Goal: Contribute content: Contribute content

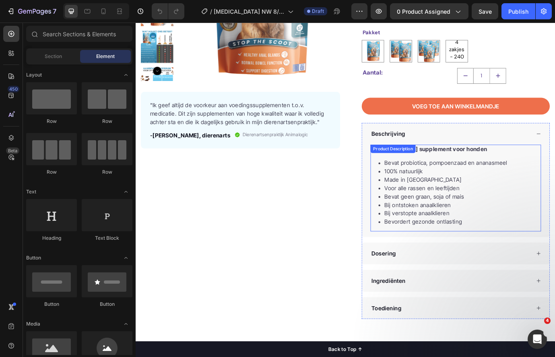
scroll to position [200, 0]
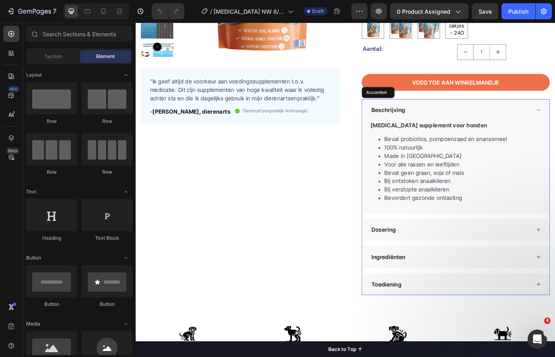
click at [470, 301] on div "Ingrediënten" at bounding box center [504, 292] width 216 height 25
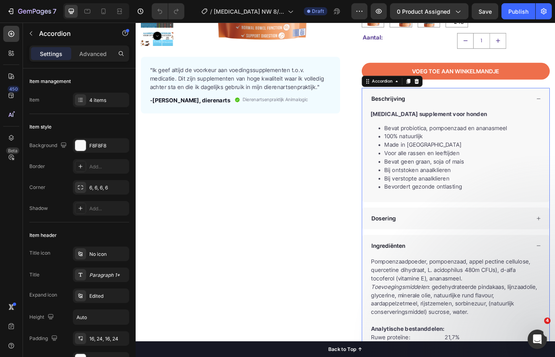
scroll to position [268, 0]
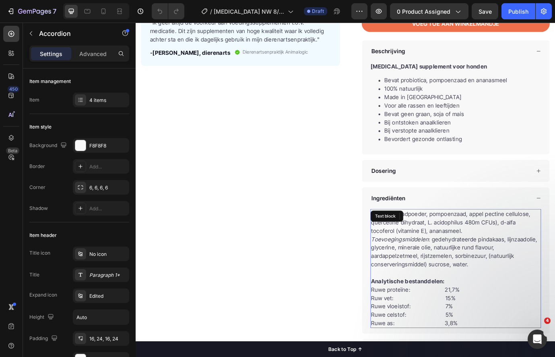
click at [509, 303] on p "Toevoegingsmiddelen : gedehydrateerde pindakaas, lijnzaadolie, glycerine, miner…" at bounding box center [504, 286] width 195 height 39
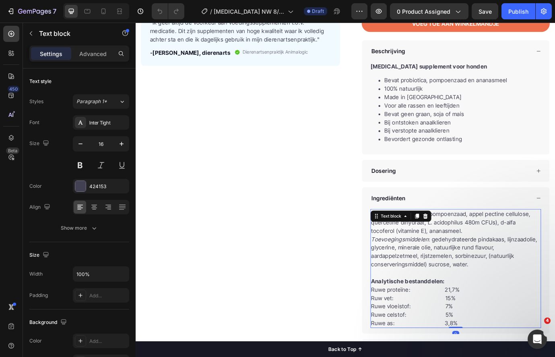
click at [525, 302] on p "Toevoegingsmiddelen : gedehydrateerde pindakaas, lijnzaadolie, glycerine, miner…" at bounding box center [504, 286] width 195 height 39
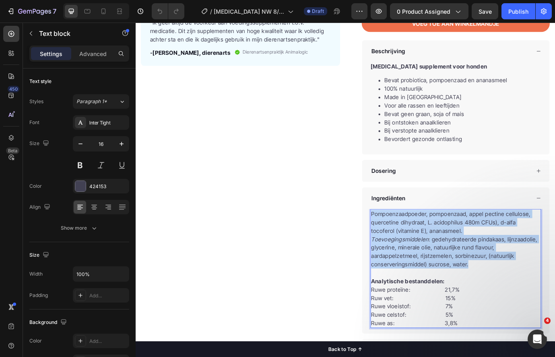
drag, startPoint x: 525, startPoint y: 301, endPoint x: 405, endPoint y: 242, distance: 133.7
click at [406, 242] on div "Pompoenzaadpoeder, pompoenzaad, appel pectine cellulose, quercetine dihydraat, …" at bounding box center [504, 305] width 196 height 137
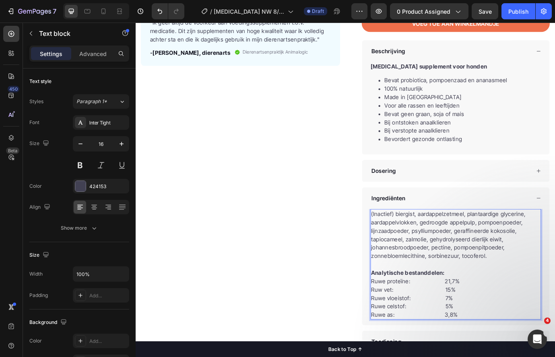
click at [501, 316] on p "Ruwe proteïne: 21,7%" at bounding box center [504, 320] width 195 height 10
click at [491, 321] on p "Ruwe proteïne: 21,7%" at bounding box center [504, 320] width 195 height 10
click at [493, 330] on p "Ruw vet: 15%" at bounding box center [504, 330] width 195 height 10
click at [489, 341] on p "Ruwe vloeistof: 7%" at bounding box center [504, 339] width 195 height 10
click at [491, 350] on p "Ruwe celstof: 5%" at bounding box center [504, 349] width 195 height 10
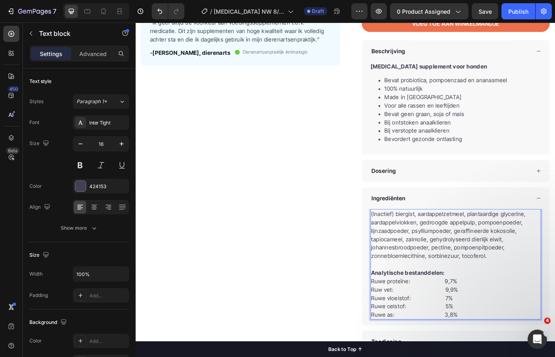
click at [445, 322] on p "Ruwe proteïne: 9,7%" at bounding box center [504, 320] width 195 height 10
click at [426, 329] on p "Ruw vet: 9,9%" at bounding box center [504, 330] width 195 height 10
click at [427, 330] on p "Ruw vet: 9,9%" at bounding box center [504, 330] width 195 height 10
click at [447, 341] on p "Ruwe vloeistof: 7%" at bounding box center [504, 339] width 195 height 10
click at [483, 336] on p "Ruwe vezels: 7%" at bounding box center [504, 339] width 195 height 10
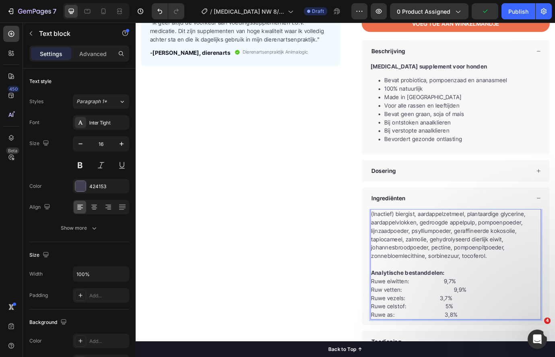
click at [441, 350] on p "Ruwe celstof: 5%" at bounding box center [504, 349] width 195 height 10
click at [494, 356] on p "Ruwe as: 3,8%" at bounding box center [504, 359] width 195 height 10
click at [499, 344] on p "Ruwe celstof: 5%" at bounding box center [504, 349] width 195 height 10
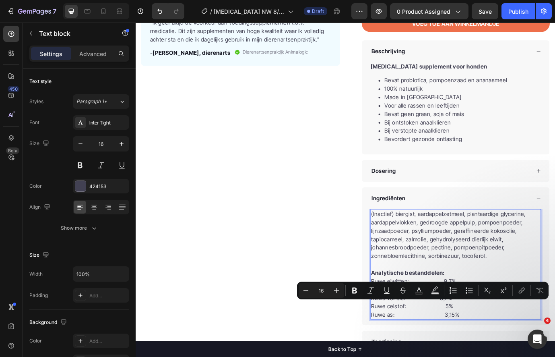
drag, startPoint x: 503, startPoint y: 347, endPoint x: 404, endPoint y: 350, distance: 99.0
click at [407, 350] on p "Ruwe celstof: 5%" at bounding box center [504, 349] width 195 height 10
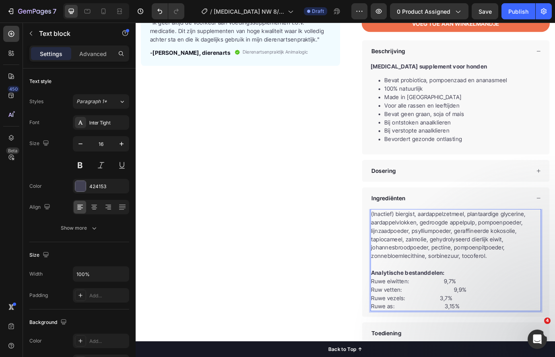
click at [469, 331] on p "Ruw vetten: 9,9%" at bounding box center [504, 330] width 195 height 10
click at [485, 347] on p "Ruwe as: 3,15%" at bounding box center [504, 349] width 195 height 10
click at [432, 349] on p "Ruwe as:3,15%" at bounding box center [504, 349] width 195 height 10
click at [432, 348] on p "Ruwe as:3,15%" at bounding box center [504, 349] width 195 height 10
click at [494, 330] on p "Ruw vetten: 9,9%" at bounding box center [504, 330] width 195 height 10
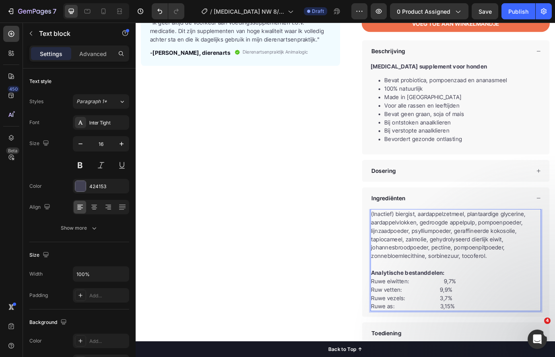
click at [482, 320] on p "Ruwe eiwitten: 9,7%" at bounding box center [504, 320] width 195 height 10
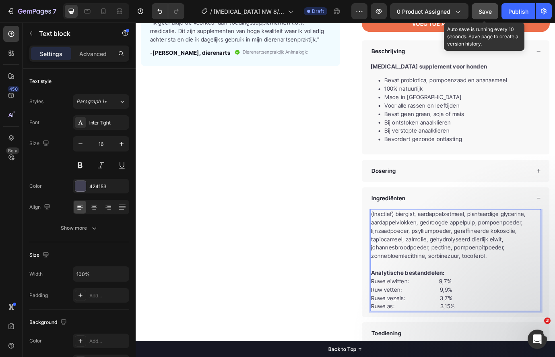
click at [488, 12] on span "Save" at bounding box center [484, 11] width 13 height 7
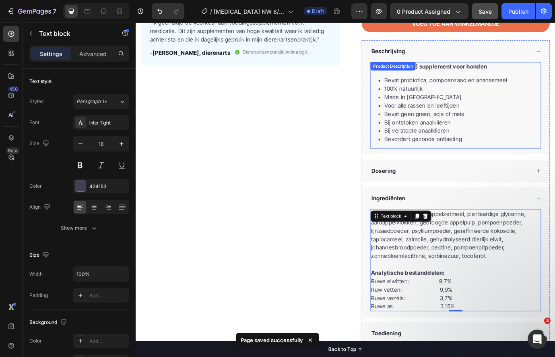
click at [497, 92] on li "Bevat probiotica, pompoenzaad en ananasmeel" at bounding box center [512, 89] width 180 height 10
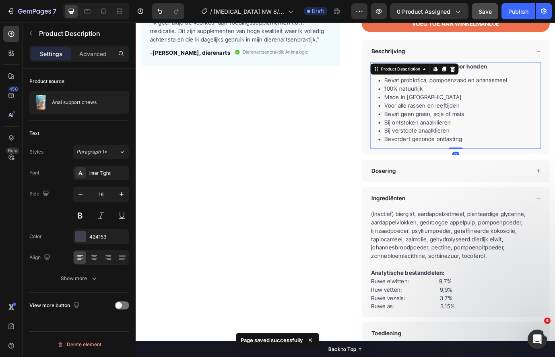
click at [517, 84] on li "Bevat probiotica, pompoenzaad en ananasmeel" at bounding box center [512, 89] width 180 height 10
click at [555, 89] on li "Bevat probiotica, pompoenzaad en ananasmeel" at bounding box center [512, 89] width 180 height 10
click at [526, 90] on li "Bevat probiotica, pompoenzaad en ananasmeel" at bounding box center [512, 89] width 180 height 10
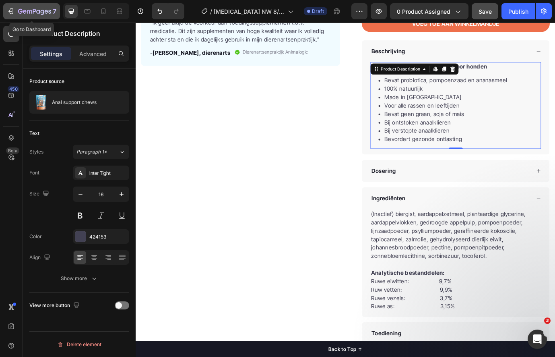
click at [10, 12] on icon "button" at bounding box center [11, 11] width 8 height 8
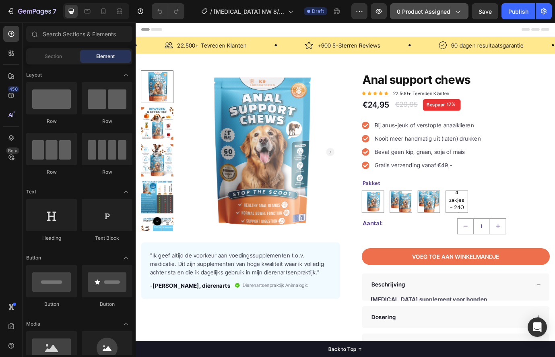
click at [449, 11] on span "0 product assigned" at bounding box center [424, 11] width 54 height 8
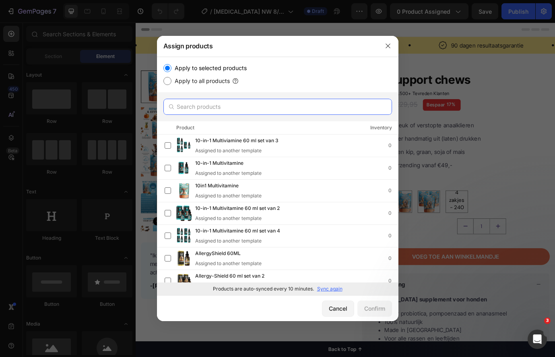
click at [266, 109] on input "text" at bounding box center [277, 107] width 229 height 16
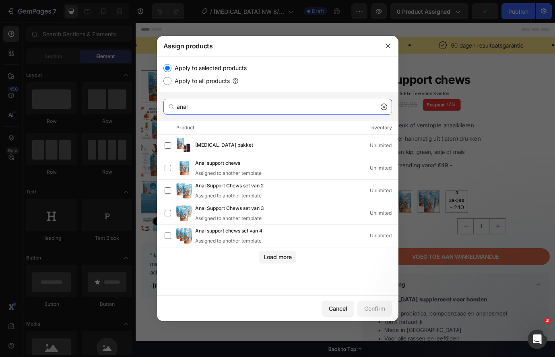
type input "anal"
click at [385, 109] on icon at bounding box center [384, 106] width 6 height 6
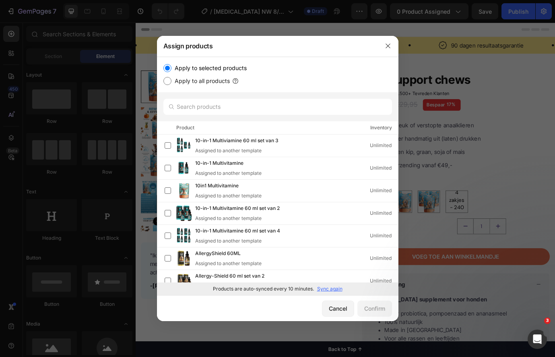
click at [328, 286] on p "Sync again" at bounding box center [329, 288] width 25 height 7
click at [243, 110] on input "text" at bounding box center [277, 107] width 229 height 16
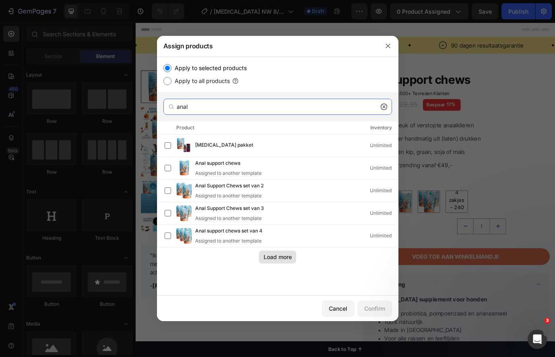
type input "anal"
click at [265, 257] on div "Load more" at bounding box center [278, 256] width 28 height 8
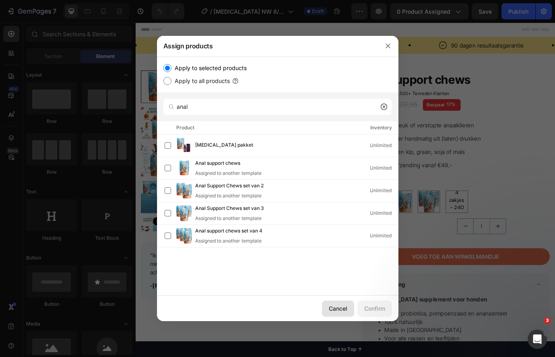
click at [336, 308] on div "Cancel" at bounding box center [338, 308] width 19 height 8
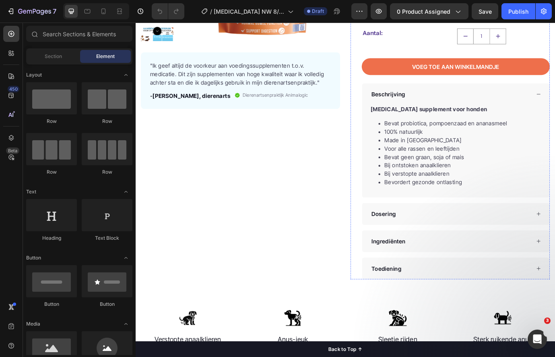
scroll to position [220, 0]
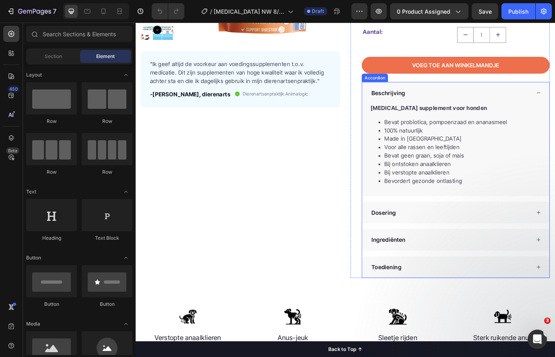
click at [448, 240] on div "Dosering" at bounding box center [498, 241] width 184 height 12
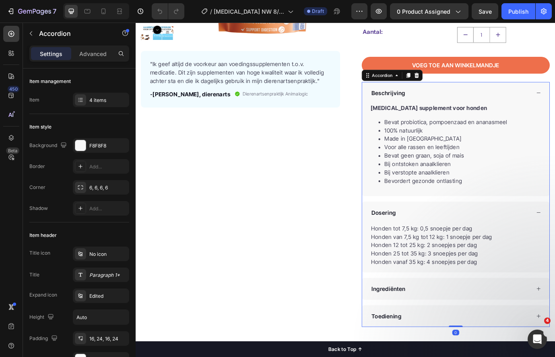
click at [448, 240] on div "Dosering" at bounding box center [498, 241] width 184 height 12
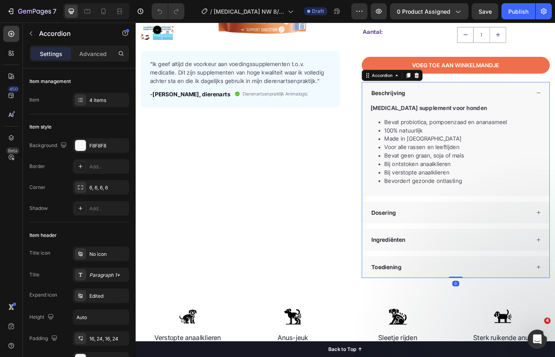
click at [448, 240] on div "Dosering" at bounding box center [498, 241] width 184 height 12
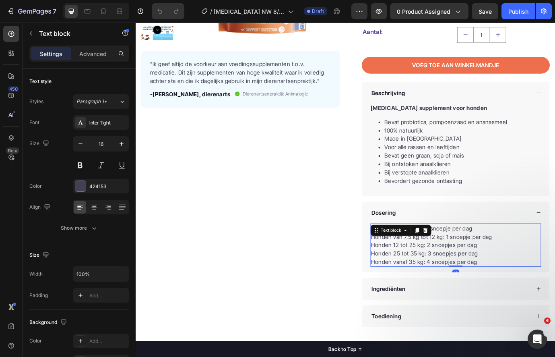
click at [472, 260] on div "Honden tot 7,5 kg: 0,5 snoepje per dag Honden van 7,5 kg tot 12 kg: 1 snoepje p…" at bounding box center [504, 279] width 196 height 50
click at [482, 265] on p "Honden tot 7,5 kg: 0,5 snoepje per dag Honden van 7,5 kg tot 12 kg: 1 snoepje p…" at bounding box center [504, 268] width 195 height 29
click at [447, 258] on p "Honden tot 7,5 kg: 0,5 snoepje per dag Honden van 7,5 kg tot 12 kg: 1 snoepje p…" at bounding box center [504, 268] width 195 height 29
click at [465, 261] on p "Honden tot 10 kg: 0,5 snoepje per dag Honden van 7,5 kg tot 12 kg: 1 snoepje pe…" at bounding box center [504, 268] width 195 height 29
click at [477, 269] on p "Honden tot 10 kg: 1 snoepje per dag Honden van 7,5 kg tot 12 kg: 1 snoepje per …" at bounding box center [504, 268] width 195 height 29
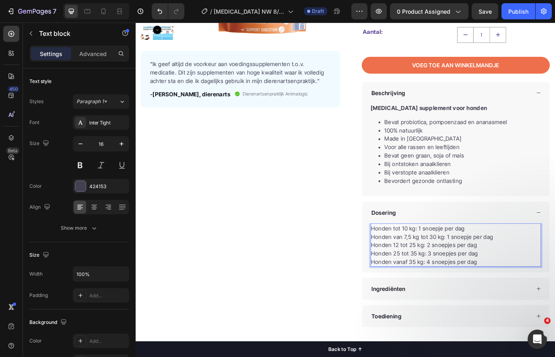
click at [448, 269] on p "Honden tot 10 kg: 1 snoepje per dag Honden van 7,5 kg tot 30 kg: 1 snoepje per …" at bounding box center [504, 268] width 195 height 29
click at [490, 270] on p "Honden tot 10 kg: 1 snoepje per dag Honden van 10 kg tot 30 kg: 1 snoepje per d…" at bounding box center [504, 268] width 195 height 29
click at [515, 270] on p "Honden tot 10 kg: 1 snoepje per dag Honden van 10 kg tot 30 kg: 2 snoepje per d…" at bounding box center [504, 268] width 195 height 29
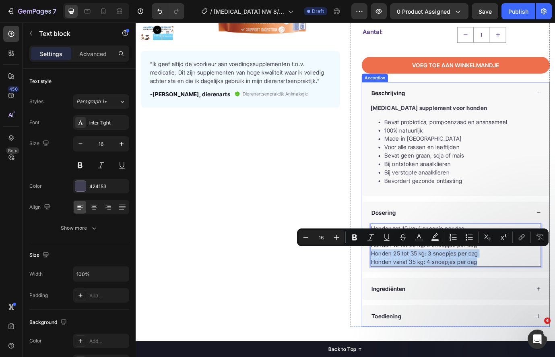
drag, startPoint x: 532, startPoint y: 297, endPoint x: 400, endPoint y: 290, distance: 133.0
click at [400, 290] on div "Honden tot 10 kg: 1 snoepje per dag Honden van 10 kg tot 30 kg: 2 snoepjes per …" at bounding box center [504, 282] width 216 height 56
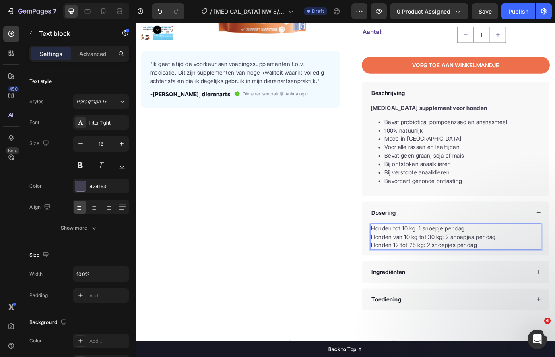
click at [434, 278] on p "Honden tot 10 kg: 1 snoepje per dag Honden van 10 kg tot 30 kg: 2 snoepjes per …" at bounding box center [504, 268] width 195 height 29
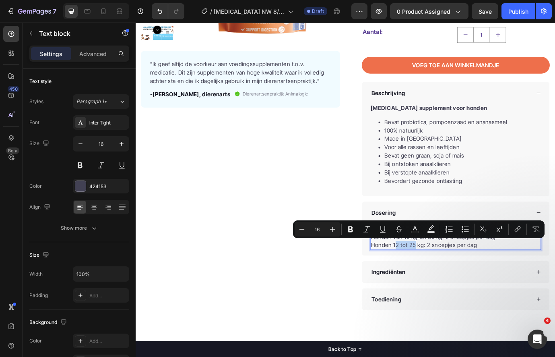
drag, startPoint x: 454, startPoint y: 279, endPoint x: 431, endPoint y: 279, distance: 23.3
click at [431, 279] on p "Honden tot 10 kg: 1 snoepje per dag Honden van 10 kg tot 30 kg: 2 snoepjes per …" at bounding box center [504, 268] width 195 height 29
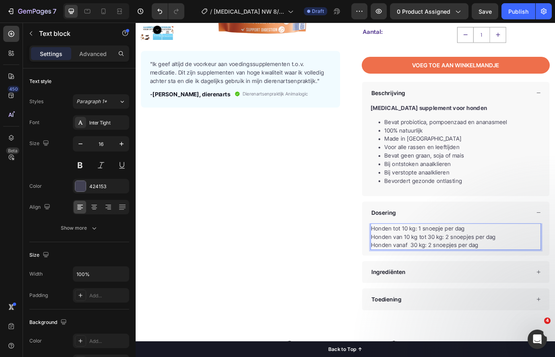
click at [448, 277] on p "Honden tot 10 kg: 1 snoepje per dag Honden van 10 kg tot 30 kg: 2 snoepjes per …" at bounding box center [504, 268] width 195 height 29
click at [471, 279] on p "Honden tot 10 kg: 1 snoepje per dag Honden van 10 kg tot 30 kg: 2 snoepjes per …" at bounding box center [504, 268] width 195 height 29
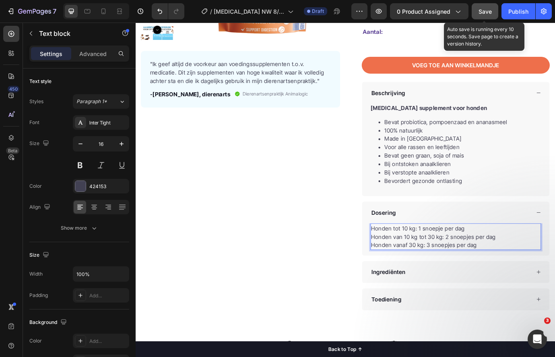
click at [488, 11] on span "Save" at bounding box center [484, 11] width 13 height 7
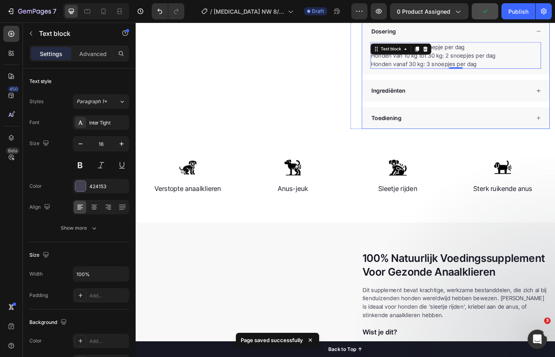
scroll to position [404, 0]
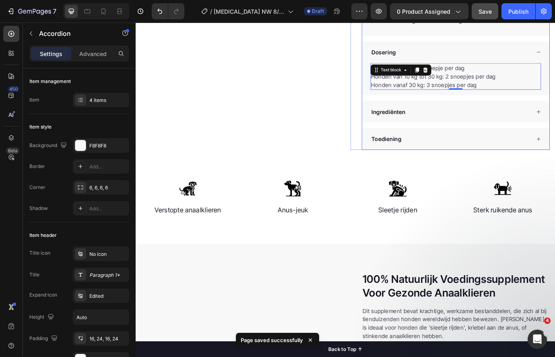
click at [462, 124] on div "Ingrediënten" at bounding box center [498, 125] width 184 height 12
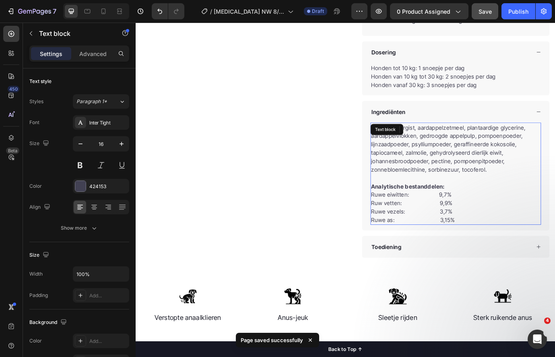
click at [537, 194] on p "(Inactief) biergist, aardappelzetmeel, plantaardige glycerine, aardappelvlokken…" at bounding box center [504, 167] width 195 height 58
click at [540, 191] on p "(Inactief) biergist, aardappelzetmeel, plantaardige glycerine, aardappelvlokken…" at bounding box center [504, 167] width 195 height 58
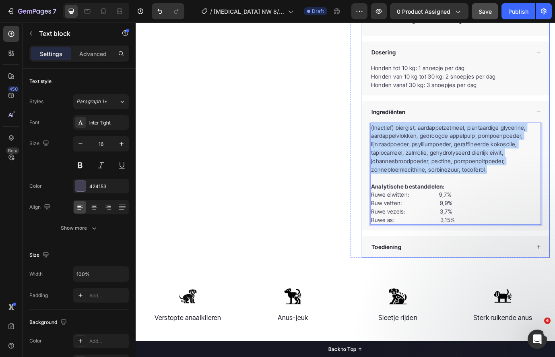
drag, startPoint x: 536, startPoint y: 193, endPoint x: 402, endPoint y: 143, distance: 143.0
click at [402, 143] on div "(Inactief) biergist, aardappelzetmeel, plantaardige glycerine, aardappelvlokken…" at bounding box center [504, 200] width 216 height 124
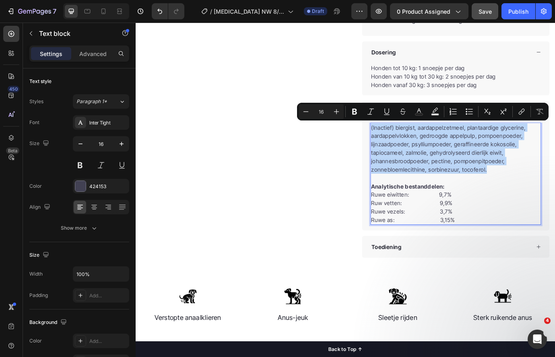
copy p "(Inactief) biergist, aardappelzetmeel, plantaardige glycerine, aardappelvlokken…"
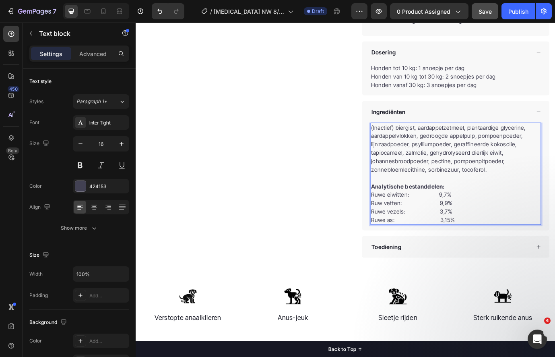
click at [555, 202] on p "Rich Text Editor. Editing area: main" at bounding box center [504, 201] width 195 height 10
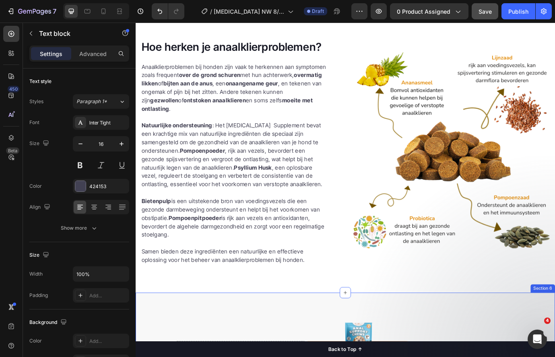
scroll to position [973, 0]
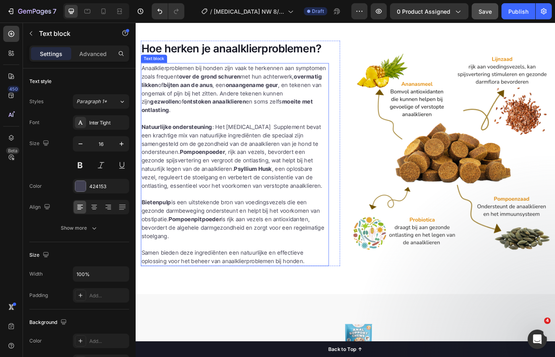
click at [307, 273] on p at bounding box center [249, 278] width 215 height 10
click at [304, 288] on p "Samen bieden deze ingrediënten een natuurlijke en effectieve oplossing voor het…" at bounding box center [249, 291] width 215 height 19
click at [249, 187] on strong "Psyllium Husk" at bounding box center [271, 191] width 44 height 8
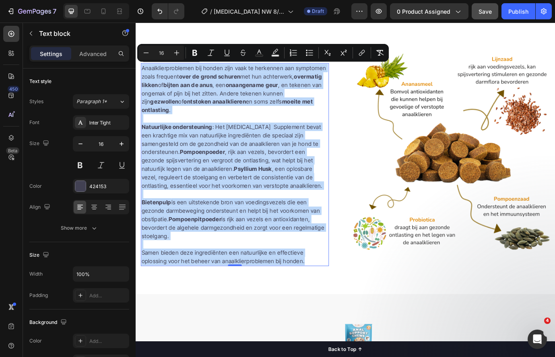
copy div "Loremipsumdolorsita con adipis elit sedd ei temporinc utl etdolorem aliqu enima…"
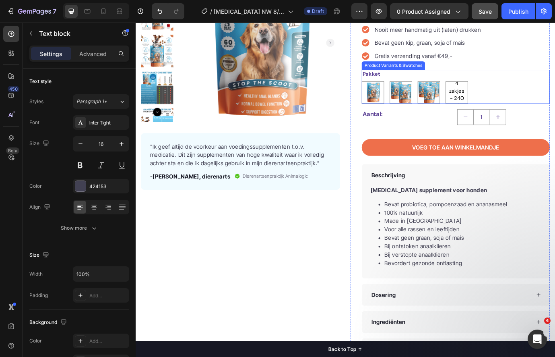
scroll to position [148, 0]
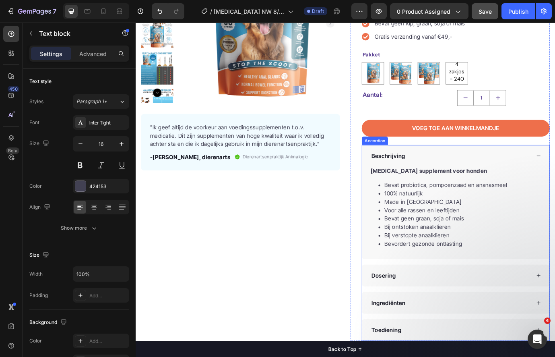
click at [479, 352] on div "Ingrediënten" at bounding box center [504, 344] width 216 height 25
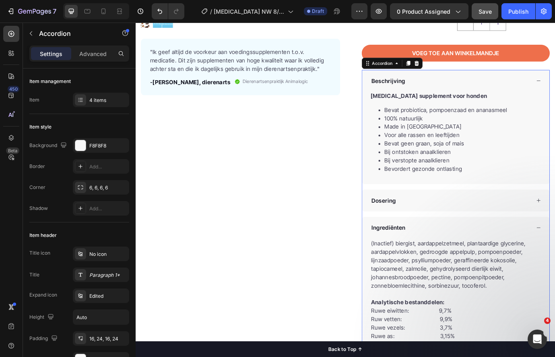
scroll to position [295, 0]
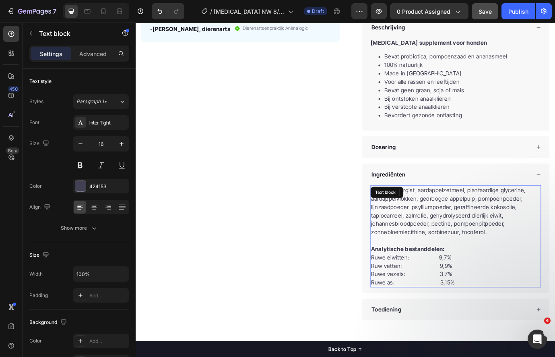
click at [539, 264] on p "(Inactief) biergist, aardappelzetmeel, plantaardige glycerine, aardappelvlokken…" at bounding box center [504, 239] width 195 height 58
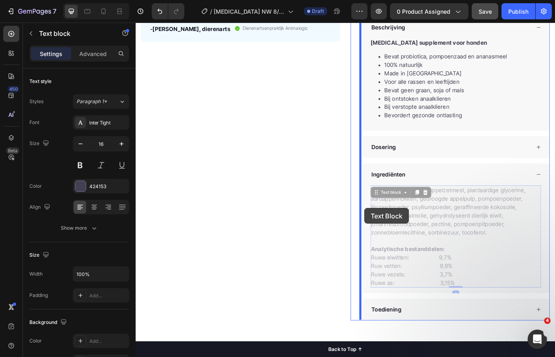
drag, startPoint x: 546, startPoint y: 264, endPoint x: 400, endPoint y: 237, distance: 148.5
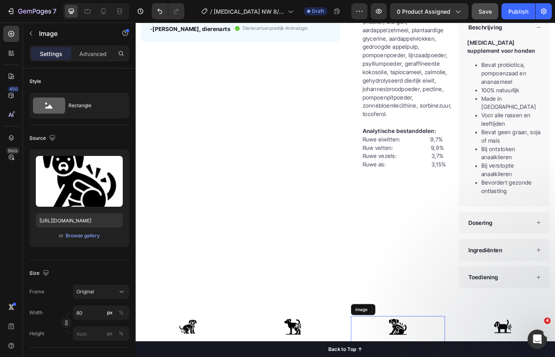
click at [158, 13] on icon "Undo/Redo" at bounding box center [160, 11] width 8 height 8
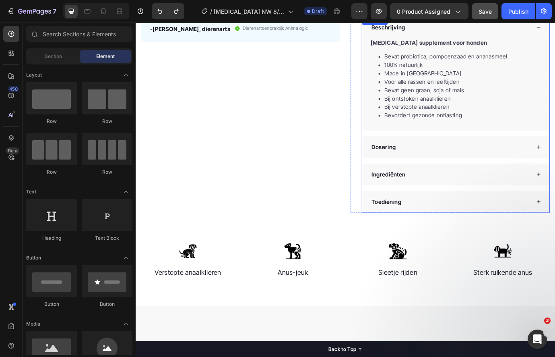
click at [485, 164] on div "Dosering" at bounding box center [498, 166] width 184 height 12
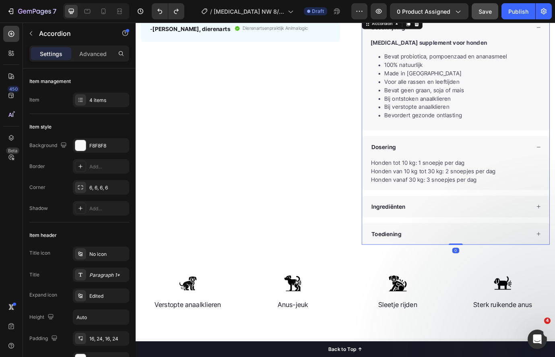
click at [469, 239] on div "Ingrediënten" at bounding box center [498, 234] width 184 height 12
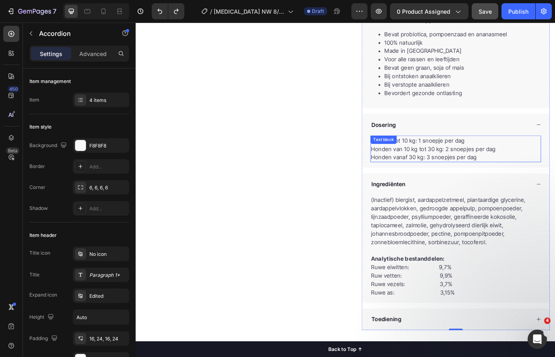
scroll to position [425, 0]
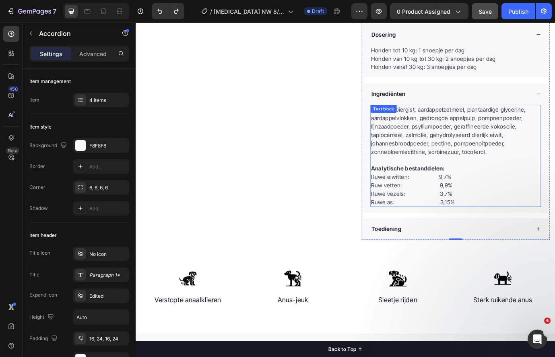
click at [511, 158] on p "(Inactief) biergist, aardappelzetmeel, plantaardige glycerine, aardappelvlokken…" at bounding box center [504, 147] width 195 height 58
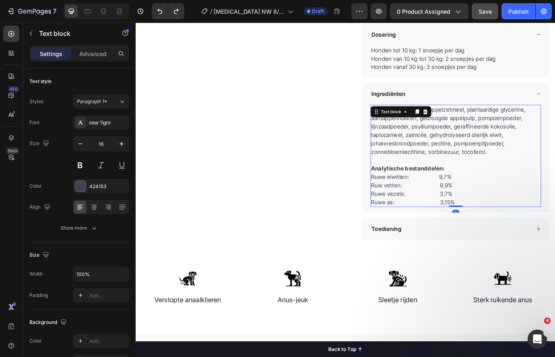
click at [523, 160] on p "(Inactief) biergist, aardappelzetmeel, plantaardige glycerine, aardappelvlokken…" at bounding box center [504, 147] width 195 height 58
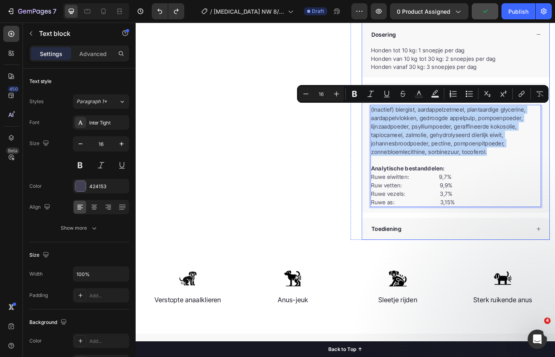
drag, startPoint x: 542, startPoint y: 173, endPoint x: 400, endPoint y: 120, distance: 150.8
click at [400, 120] on div "(Inactief) biergist, aardappelzetmeel, plantaardige glycerine, aardappelvlokken…" at bounding box center [504, 179] width 216 height 124
copy p "(Inactief) biergist, aardappelzetmeel, plantaardige glycerine, aardappelvlokken…"
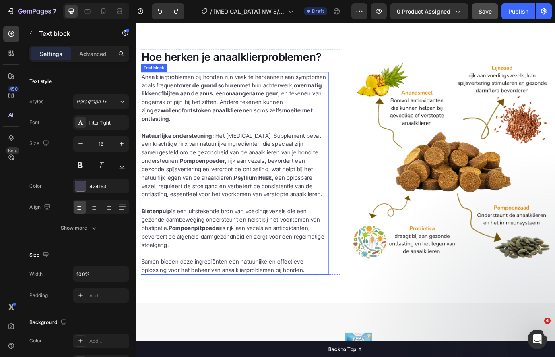
scroll to position [1122, 0]
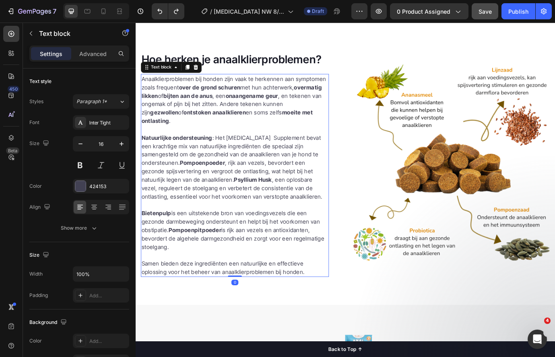
click at [277, 162] on p "Natuurlijke ondersteuning : Het [MEDICAL_DATA] Supplement bevat een krachtige m…" at bounding box center [249, 188] width 215 height 77
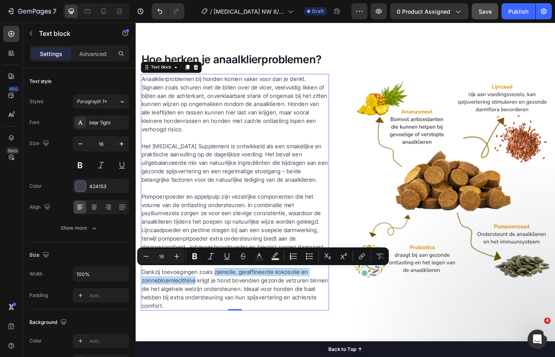
drag, startPoint x: 203, startPoint y: 320, endPoint x: 224, endPoint y: 311, distance: 22.7
click at [224, 311] on p "Dankzij toevoegingen zoals zalmolie, geraffineerde kokosolie en zonnebloemlecit…" at bounding box center [249, 329] width 215 height 48
click at [192, 258] on icon "Editor contextual toolbar" at bounding box center [195, 256] width 8 height 8
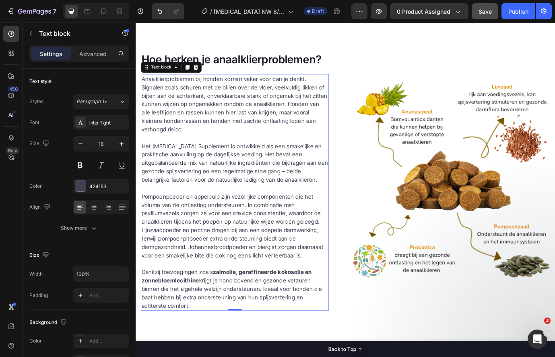
click at [227, 335] on p "Dankzij toevoegingen zoals zalmolie, geraffineerde kokosolie en zonnebloemlecit…" at bounding box center [249, 329] width 215 height 48
drag, startPoint x: 231, startPoint y: 223, endPoint x: 142, endPoint y: 224, distance: 88.1
click at [142, 224] on p "Pompoenpoeder en appelpulp zijn vezelrijke componenten die het volume van de on…" at bounding box center [249, 256] width 215 height 77
click at [175, 223] on p "Pompoenpoeder en appelpulp zijn vezelrijke componenten die het volume van de on…" at bounding box center [249, 256] width 215 height 77
click at [178, 223] on p "Pompoenpoeder en appelpulp zijn vezelrijke componenten die het volume van de on…" at bounding box center [249, 256] width 215 height 77
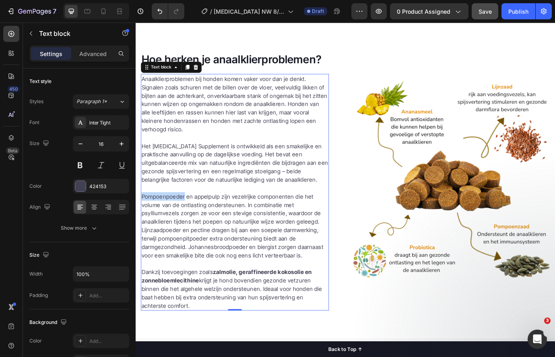
click at [178, 223] on p "Pompoenpoeder en appelpulp zijn vezelrijke componenten die het volume van de on…" at bounding box center [249, 256] width 215 height 77
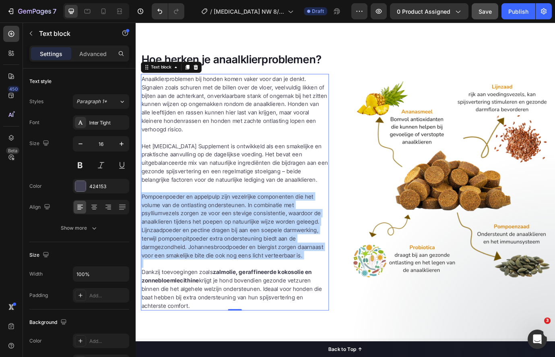
click at [178, 223] on p "Pompoenpoeder en appelpulp zijn vezelrijke componenten die het volume van de on…" at bounding box center [249, 256] width 215 height 77
click at [198, 221] on p "Pompoenpoeder en appelpulp zijn vezelrijke componenten die het volume van de on…" at bounding box center [249, 256] width 215 height 77
click at [239, 225] on p "Pompoenpoeder en appelpulp zijn vezelrijke componenten die het volume van de on…" at bounding box center [249, 256] width 215 height 77
click at [227, 225] on p "Pompoenpoeder en appelpulp zijn vezelrijke componenten die het volume van de on…" at bounding box center [249, 256] width 215 height 77
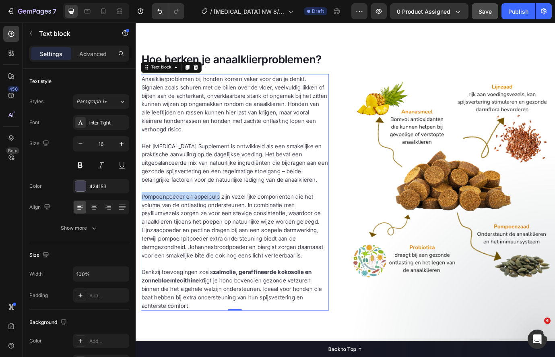
drag, startPoint x: 231, startPoint y: 225, endPoint x: 143, endPoint y: 221, distance: 88.6
click at [143, 221] on p "Pompoenpoeder en appelpulp zijn vezelrijke componenten die het volume van de on…" at bounding box center [249, 256] width 215 height 77
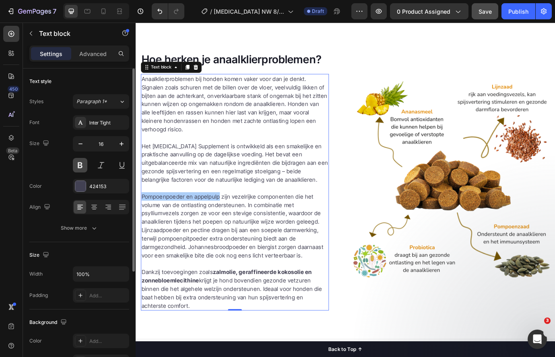
click at [80, 169] on button at bounding box center [80, 165] width 14 height 14
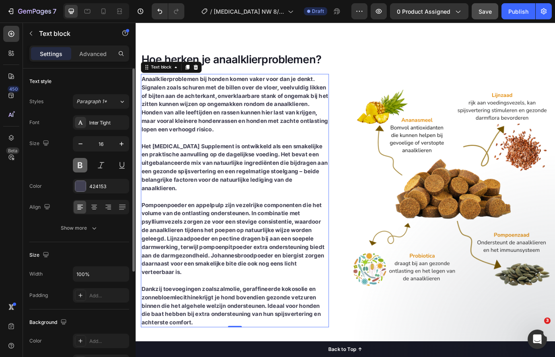
click at [81, 169] on button at bounding box center [80, 165] width 14 height 14
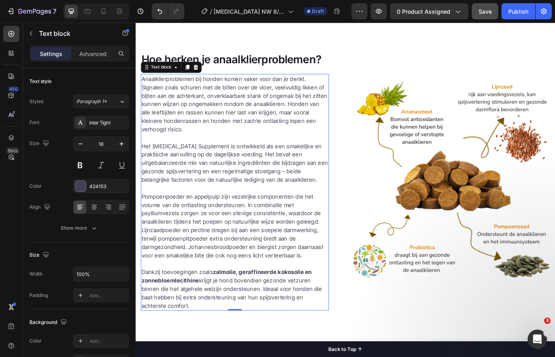
click at [225, 289] on p "Pompoenpoeder en appelpulp zijn vezelrijke componenten die het volume van de on…" at bounding box center [249, 256] width 215 height 77
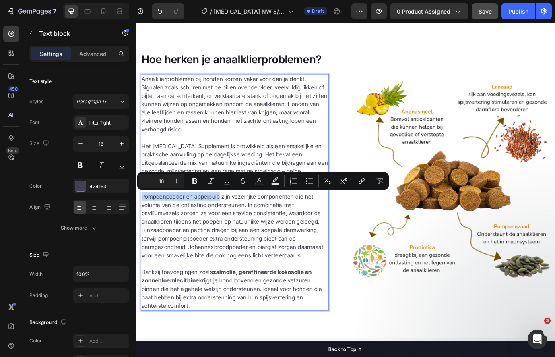
drag, startPoint x: 231, startPoint y: 225, endPoint x: 143, endPoint y: 223, distance: 88.2
click at [143, 223] on p "Pompoenpoeder en appelpulp zijn vezelrijke componenten die het volume van de on…" at bounding box center [249, 256] width 215 height 77
click at [195, 177] on icon "Editor contextual toolbar" at bounding box center [195, 181] width 8 height 8
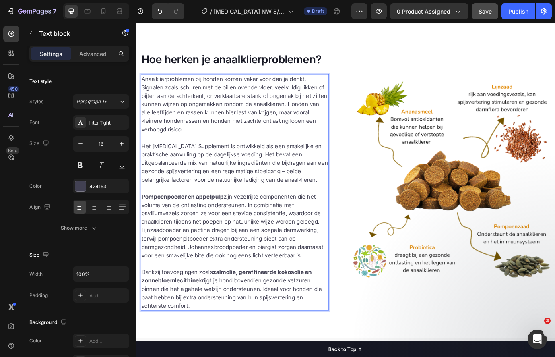
click at [210, 244] on p "Pompoenpoeder en appelpulp zijn vezelrijke componenten die het volume van de on…" at bounding box center [249, 256] width 215 height 77
drag, startPoint x: 184, startPoint y: 241, endPoint x: 143, endPoint y: 241, distance: 41.0
click at [143, 241] on p "Pompoenpoeder en appelpulp zijn vezelrijke componenten die het volume van de on…" at bounding box center [249, 256] width 215 height 77
click at [210, 270] on p "Pompoenpoeder en appelpulp zijn vezelrijke componenten die het volume van de on…" at bounding box center [249, 256] width 215 height 77
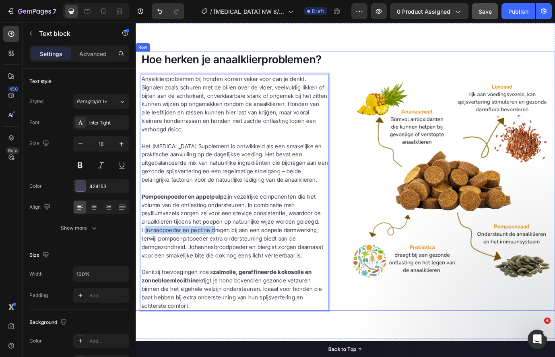
drag, startPoint x: 221, startPoint y: 260, endPoint x: 141, endPoint y: 262, distance: 80.5
click at [141, 262] on div "Hoe herken je anaalklierproblemen? Heading Anaalklierproblemen bij honden komen…" at bounding box center [377, 205] width 483 height 298
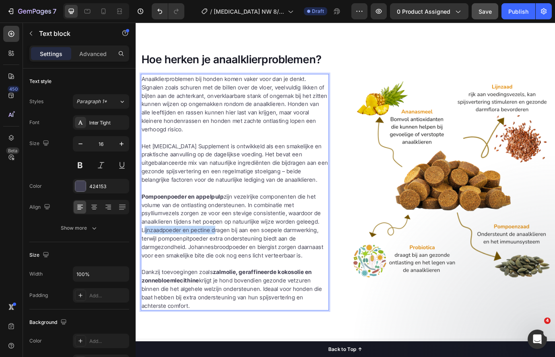
click at [168, 261] on p "Pompoenpoeder en appelpulp zijn vezelrijke componenten die het volume van de on…" at bounding box center [249, 256] width 215 height 77
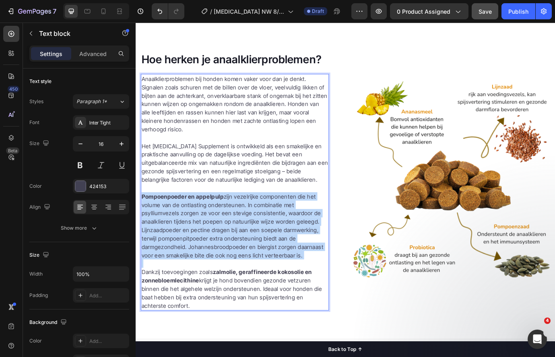
click at [168, 261] on p "Pompoenpoeder en appelpulp zijn vezelrijke componenten die het volume van de on…" at bounding box center [249, 256] width 215 height 77
click at [231, 289] on p "Pompoenpoeder en appelpulp zijn vezelrijke componenten die het volume van de on…" at bounding box center [249, 256] width 215 height 77
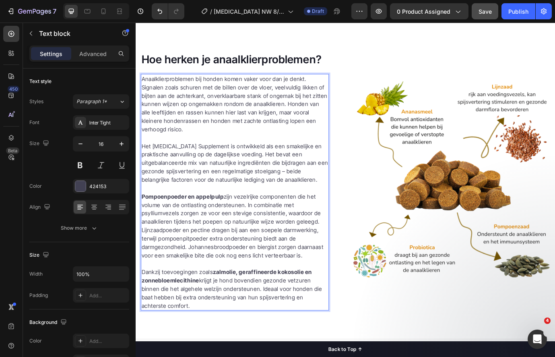
click at [242, 218] on p "Pompoenpoeder en appelpulp zijn vezelrijke componenten die het volume van de on…" at bounding box center [249, 256] width 215 height 77
click at [202, 184] on p "Het [MEDICAL_DATA] Supplement is ontwikkeld als een smakelijke en praktische aa…" at bounding box center [249, 184] width 215 height 48
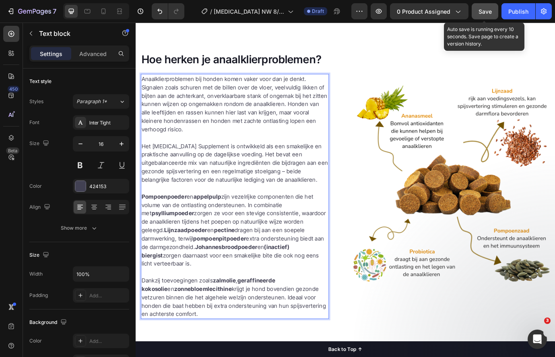
click at [487, 11] on span "Save" at bounding box center [484, 11] width 13 height 7
click at [485, 9] on span "Save" at bounding box center [484, 11] width 13 height 7
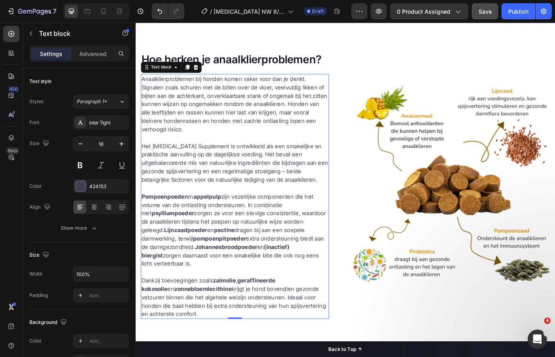
click at [313, 283] on strong "(inactief) biergist" at bounding box center [227, 285] width 171 height 18
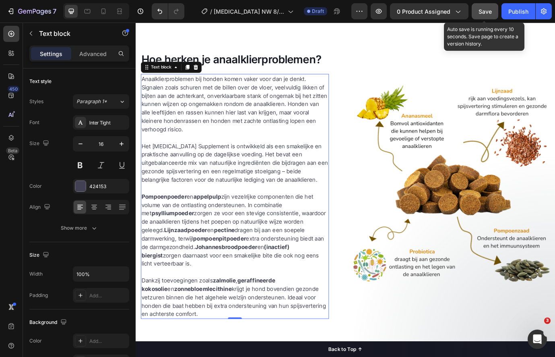
click at [489, 14] on span "Save" at bounding box center [484, 11] width 13 height 7
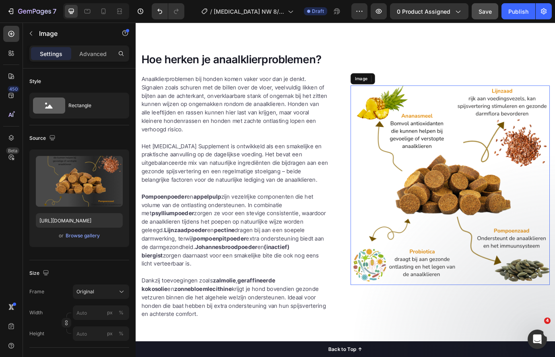
click at [491, 188] on img at bounding box center [497, 209] width 229 height 229
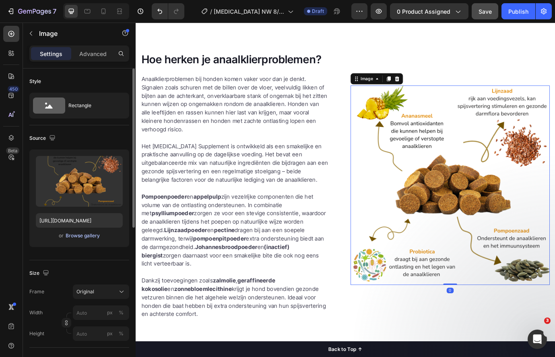
click at [88, 236] on div "Browse gallery" at bounding box center [83, 235] width 34 height 7
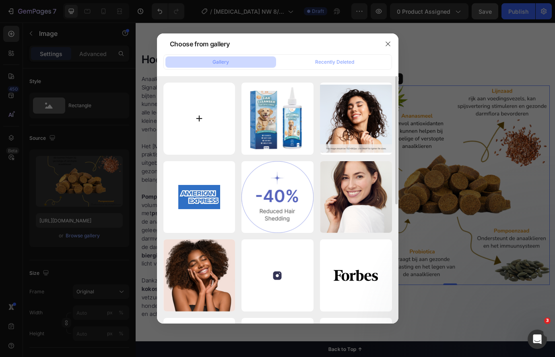
click at [198, 111] on input "file" at bounding box center [199, 118] width 72 height 72
type input "C:\fakepath\analnw.png"
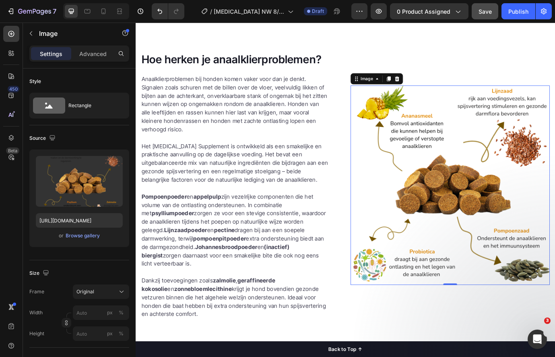
type input "[URL][DOMAIN_NAME]"
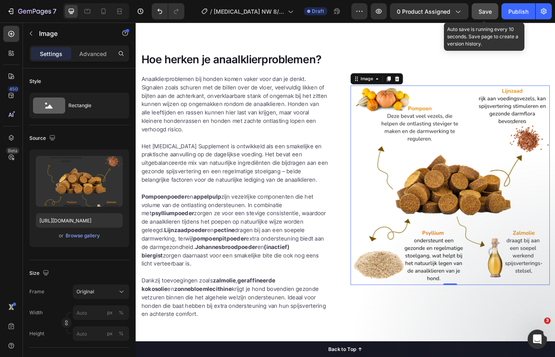
click at [482, 16] on button "Save" at bounding box center [485, 11] width 27 height 16
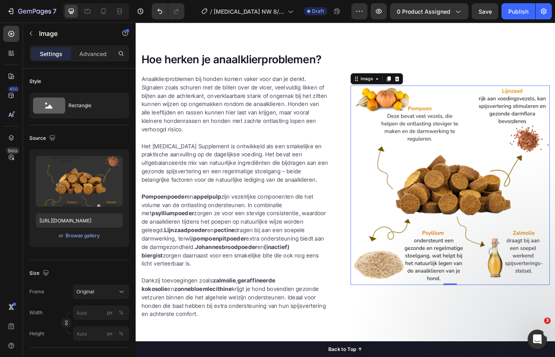
click at [505, 201] on img at bounding box center [497, 209] width 229 height 229
click at [93, 235] on div "Browse gallery" at bounding box center [83, 235] width 34 height 7
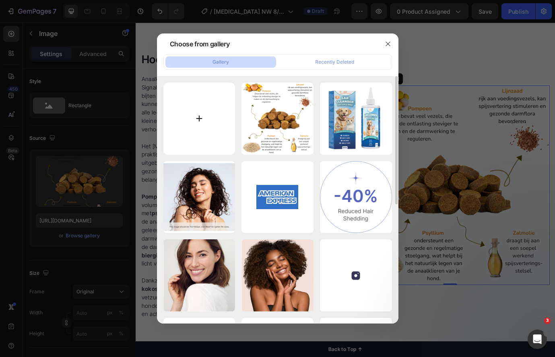
click at [198, 130] on input "file" at bounding box center [199, 118] width 72 height 72
type input "C:\fakepath\analnw.png"
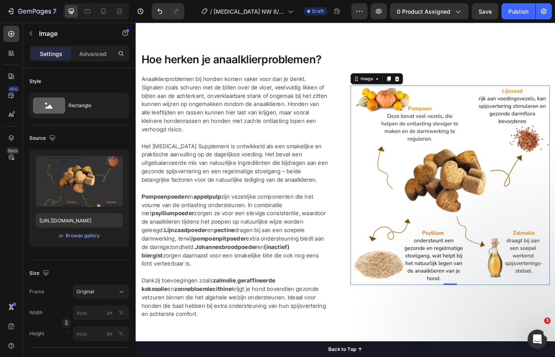
type input "[URL][DOMAIN_NAME]"
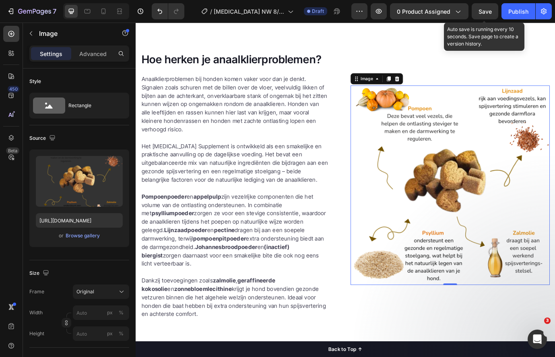
click at [480, 12] on span "Save" at bounding box center [484, 11] width 13 height 7
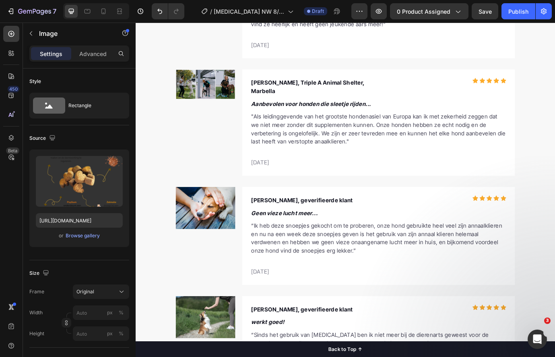
scroll to position [3123, 0]
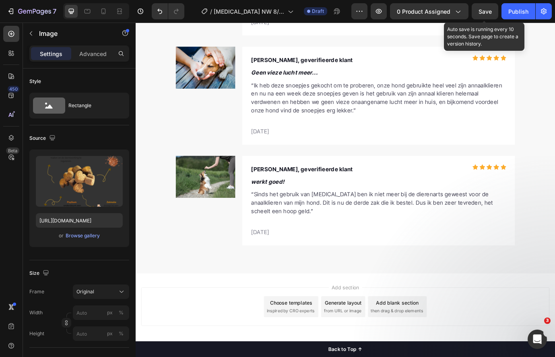
click at [489, 8] on span "Save" at bounding box center [484, 11] width 13 height 7
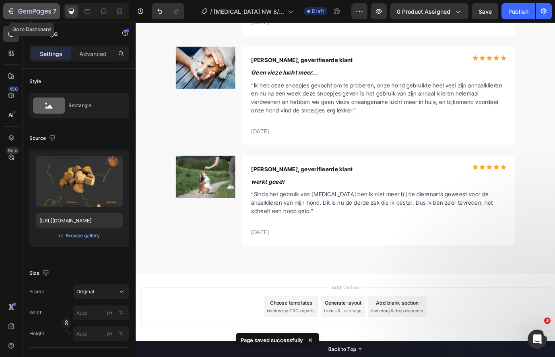
click at [27, 10] on icon "button" at bounding box center [29, 12] width 5 height 4
